Goal: Find specific page/section: Find specific page/section

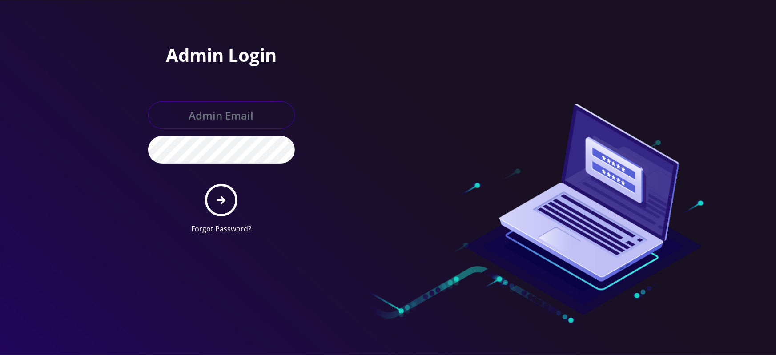
type input "[EMAIL_ADDRESS][DOMAIN_NAME]"
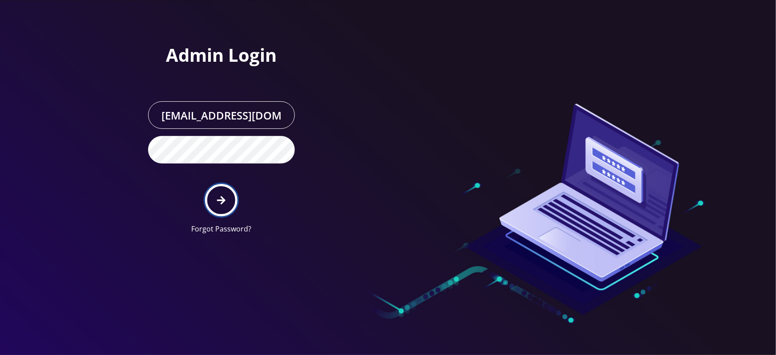
click at [219, 200] on icon "submit" at bounding box center [221, 200] width 8 height 8
click at [222, 205] on button "submit" at bounding box center [221, 200] width 32 height 32
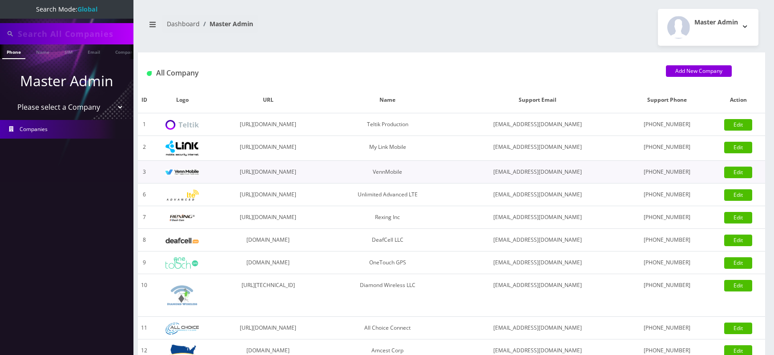
type input "4717"
select select "1"
click at [10, 99] on select "Please select a Company Teltik Production My Link Mobile VennMobile Unlimited A…" at bounding box center [66, 107] width 113 height 17
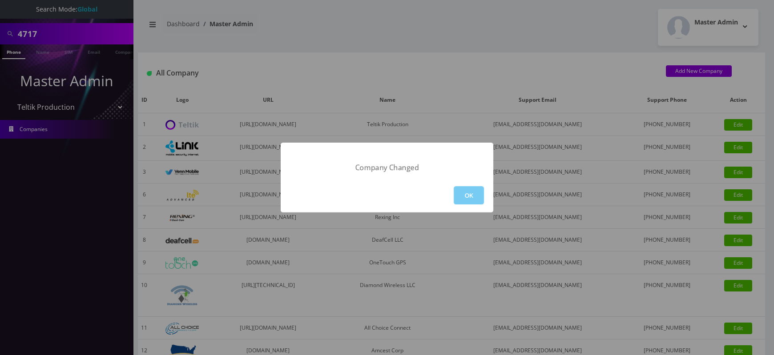
click at [475, 201] on button "OK" at bounding box center [469, 195] width 30 height 18
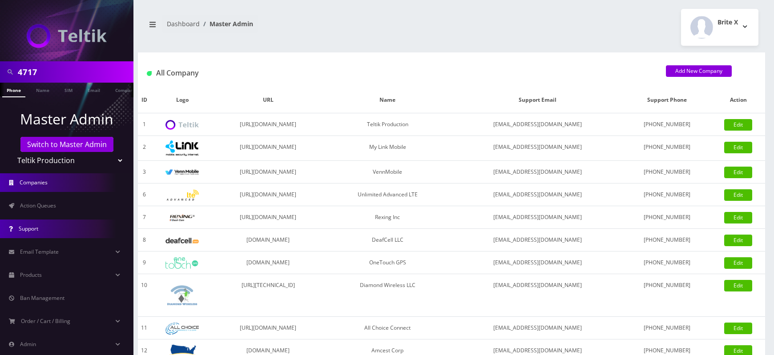
scroll to position [63, 0]
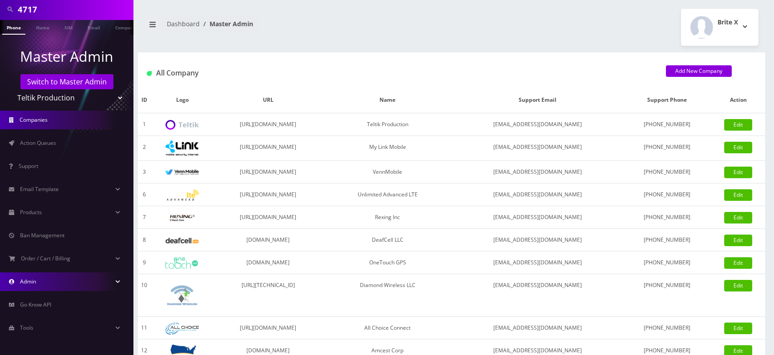
click at [40, 286] on link "Admin" at bounding box center [66, 282] width 133 height 19
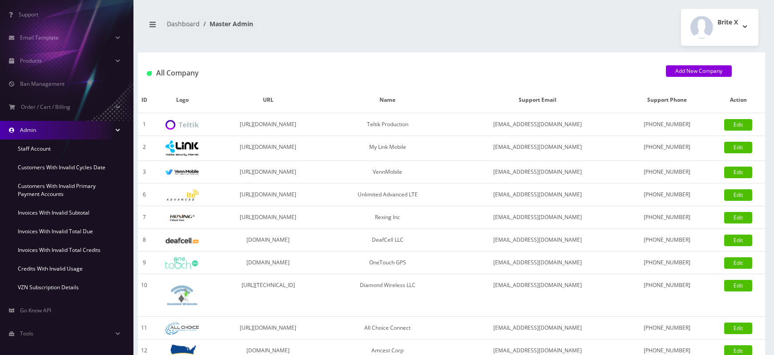
scroll to position [220, 0]
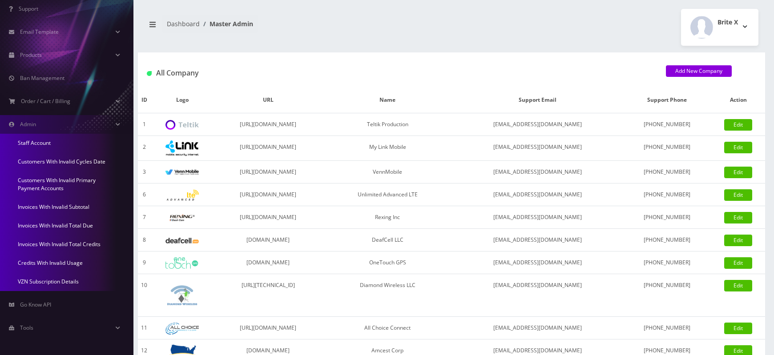
click at [66, 207] on link "Invoices With Invalid Subtotal" at bounding box center [66, 207] width 133 height 19
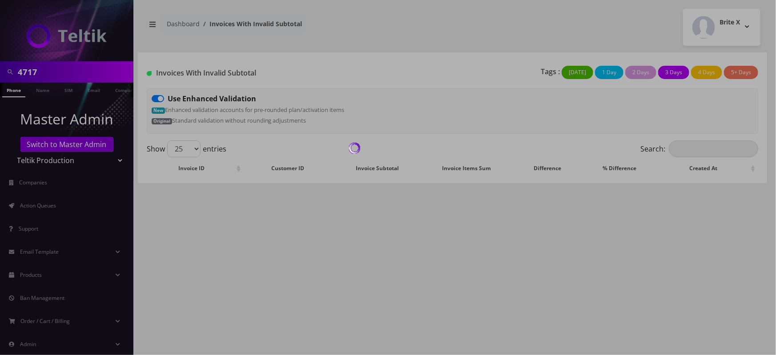
click at [203, 71] on div at bounding box center [388, 177] width 776 height 355
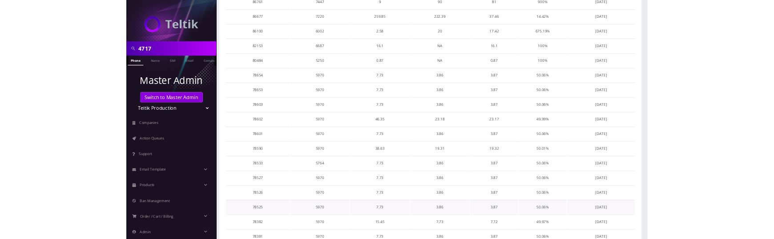
scroll to position [393, 0]
